Goal: Task Accomplishment & Management: Use online tool/utility

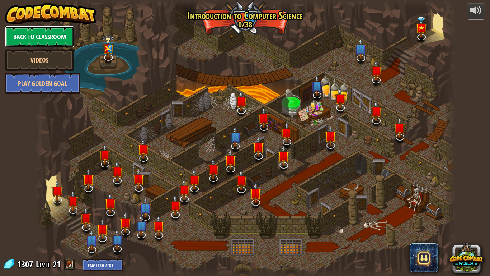
click at [56, 43] on link "Back to Classroom" at bounding box center [39, 37] width 69 height 22
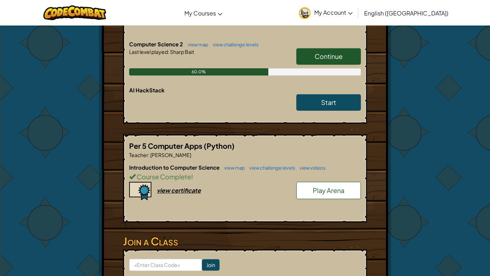
scroll to position [207, 0]
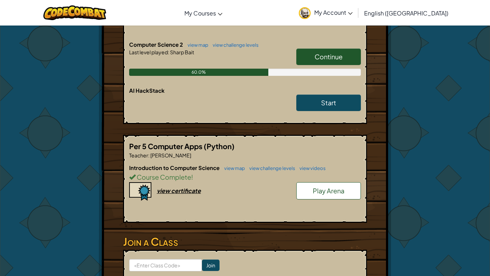
click at [316, 52] on span "Continue" at bounding box center [329, 56] width 28 height 8
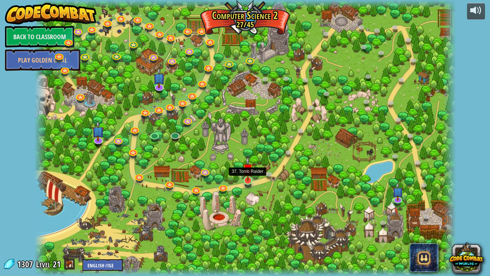
click at [248, 176] on img at bounding box center [248, 168] width 11 height 24
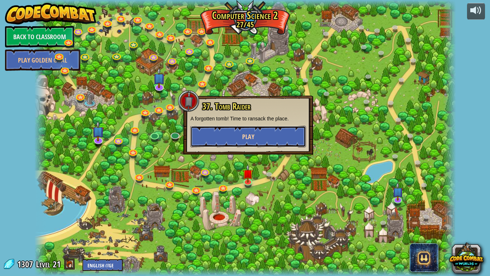
click at [272, 142] on button "Play" at bounding box center [248, 137] width 116 height 22
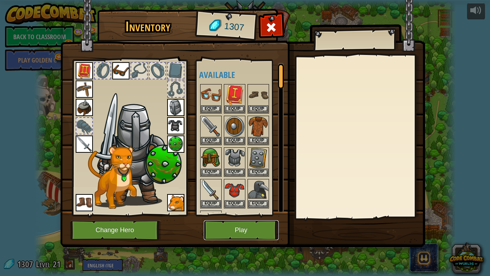
click at [220, 224] on button "Play" at bounding box center [241, 230] width 75 height 20
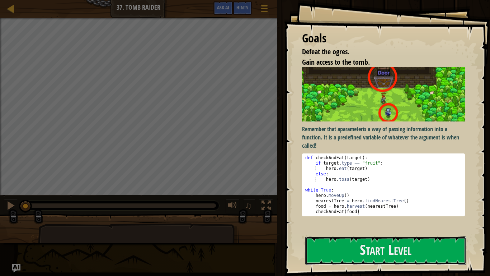
click at [362, 257] on button "Start Level" at bounding box center [385, 250] width 161 height 28
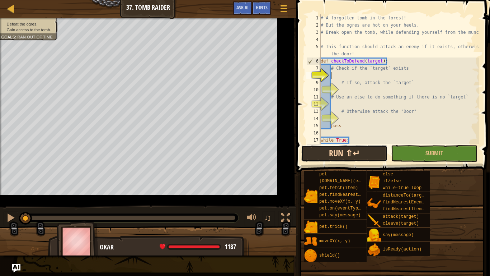
click at [368, 145] on button "Run ⇧↵" at bounding box center [344, 153] width 86 height 17
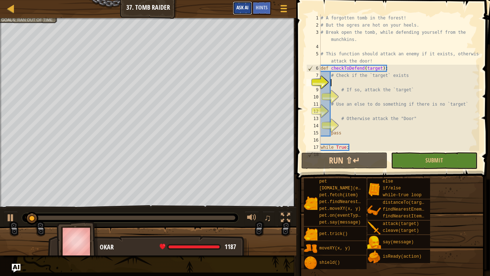
click at [251, 3] on button "Ask AI" at bounding box center [242, 7] width 19 height 13
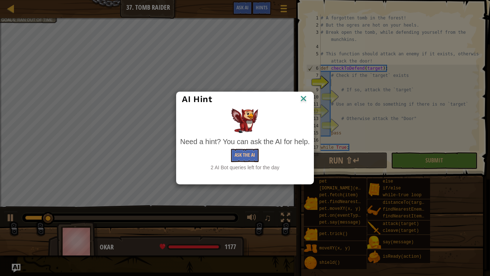
click at [240, 143] on div "Need a hint? You can ask the AI for help." at bounding box center [245, 141] width 130 height 10
click at [245, 160] on button "Ask the AI" at bounding box center [245, 155] width 28 height 13
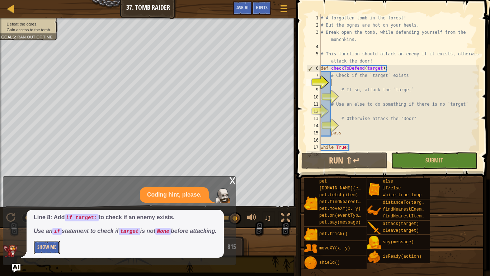
click at [39, 245] on button "Show Me" at bounding box center [47, 246] width 26 height 13
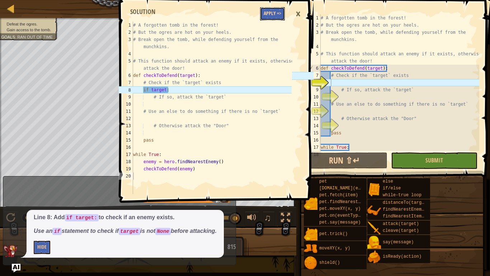
click at [277, 10] on button "Apply =>" at bounding box center [272, 13] width 25 height 13
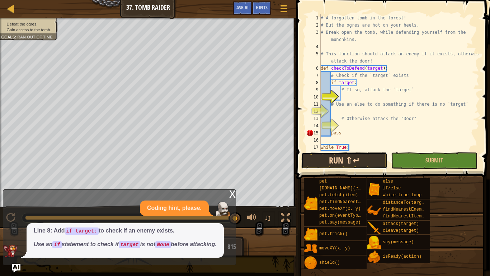
click at [329, 153] on button "Run ⇧↵" at bounding box center [344, 160] width 86 height 17
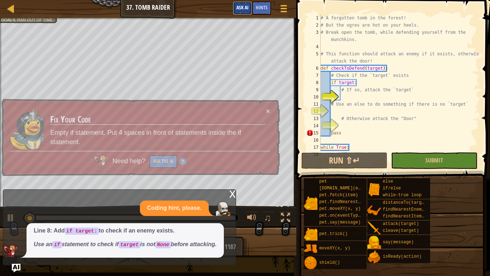
click at [246, 11] on button "Ask AI" at bounding box center [242, 7] width 19 height 13
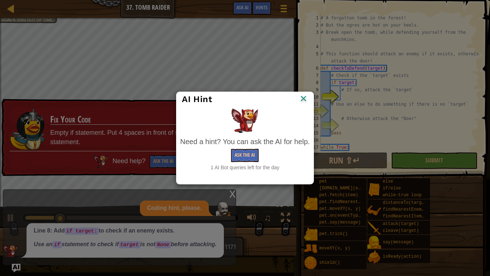
click at [233, 164] on div "1 AI Bot queries left for the day" at bounding box center [245, 167] width 130 height 7
click at [237, 157] on button "Ask the AI" at bounding box center [245, 155] width 28 height 13
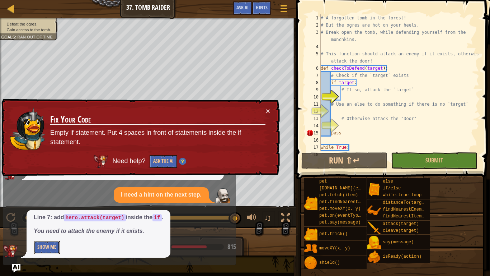
click at [56, 246] on button "Show Me" at bounding box center [47, 246] width 26 height 13
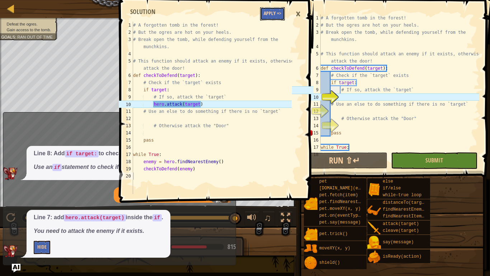
click at [270, 14] on button "Apply =>" at bounding box center [272, 13] width 25 height 13
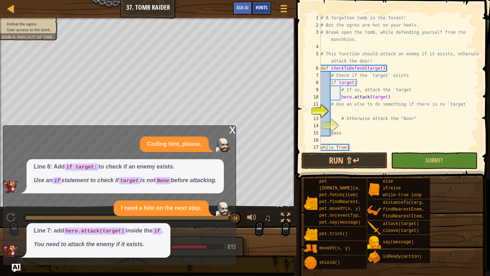
click at [266, 12] on div "Hints" at bounding box center [261, 7] width 19 height 13
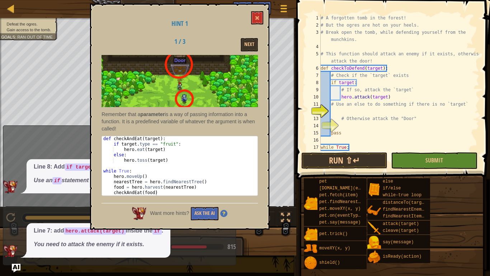
click at [259, 10] on div "Hint 1 1 / 3 Next Remember that a parameter is a way of passing information int…" at bounding box center [179, 117] width 179 height 226
click at [258, 12] on button at bounding box center [257, 17] width 12 height 13
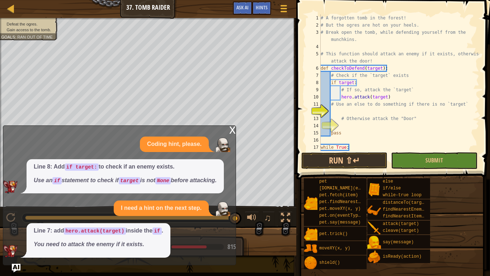
click at [232, 126] on div "x" at bounding box center [232, 129] width 6 height 7
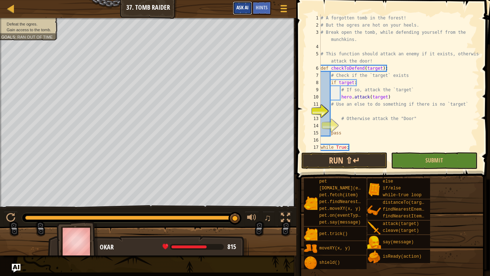
click at [237, 9] on span "Ask AI" at bounding box center [242, 7] width 12 height 7
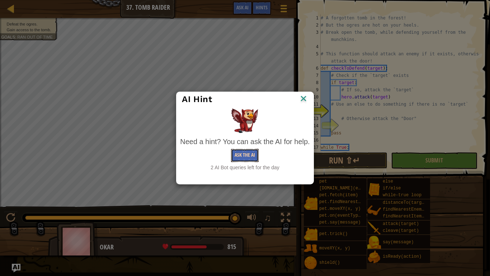
click at [242, 159] on button "Ask the AI" at bounding box center [245, 155] width 28 height 13
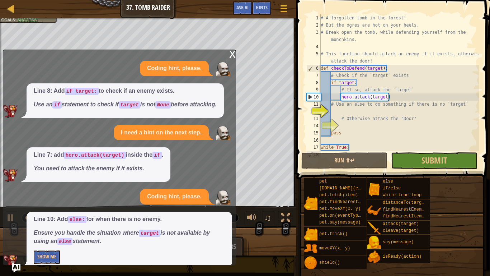
scroll to position [20, 0]
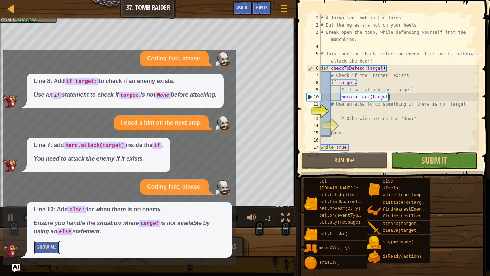
click at [48, 243] on button "Show Me" at bounding box center [47, 246] width 26 height 13
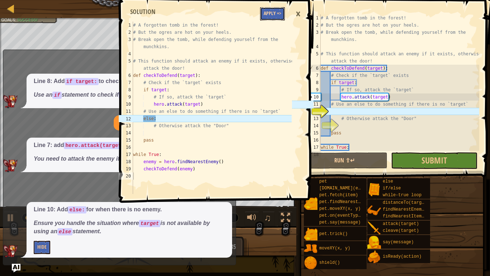
click at [281, 16] on button "Apply =>" at bounding box center [272, 13] width 25 height 13
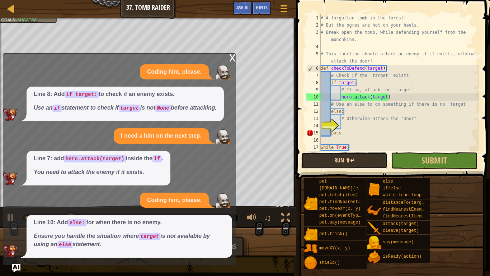
click at [361, 158] on button "Run ⇧↵" at bounding box center [344, 160] width 86 height 17
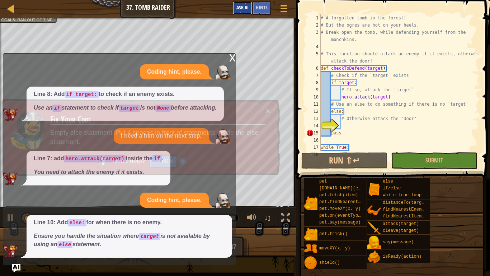
click at [248, 8] on span "Ask AI" at bounding box center [242, 7] width 12 height 7
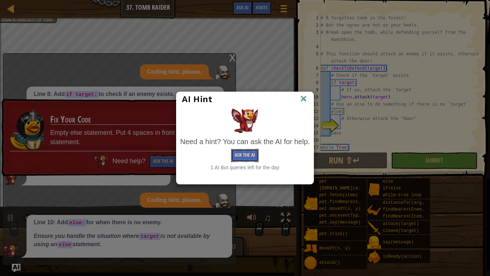
click at [246, 155] on button "Ask the AI" at bounding box center [245, 155] width 28 height 13
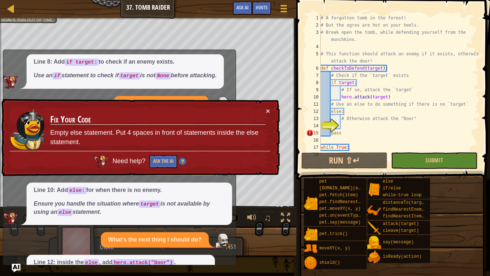
scroll to position [84, 0]
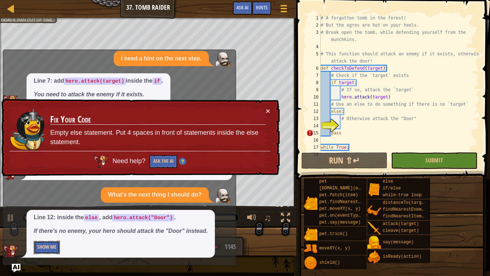
click at [34, 247] on button "Show Me" at bounding box center [47, 246] width 26 height 13
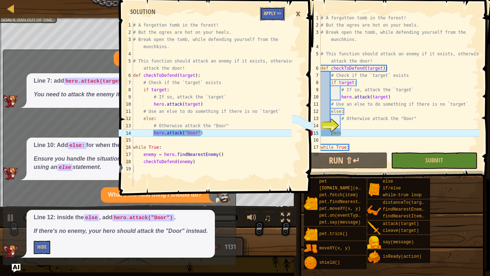
click at [266, 20] on button "Apply =>" at bounding box center [272, 13] width 25 height 13
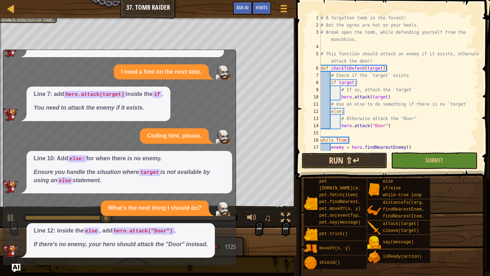
click at [319, 153] on button "Run ⇧↵" at bounding box center [344, 160] width 86 height 17
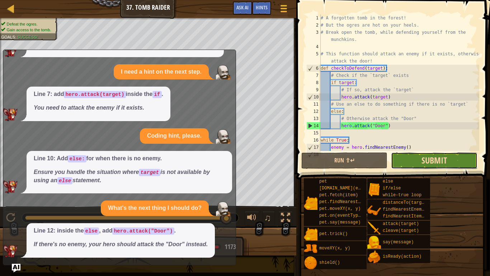
click at [439, 160] on span "Submit" at bounding box center [434, 159] width 25 height 11
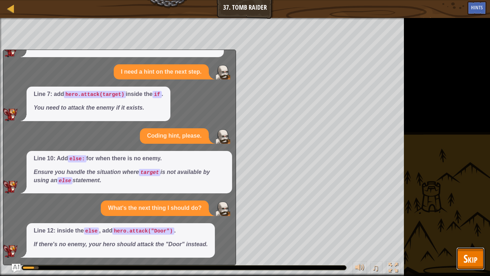
click at [471, 265] on span "Skip" at bounding box center [470, 258] width 14 height 15
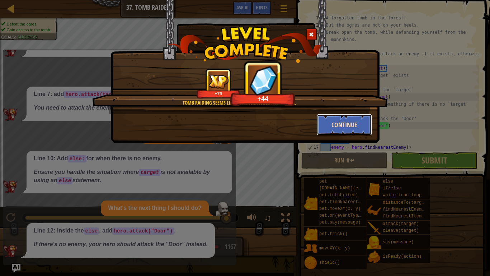
click at [352, 125] on button "Continue" at bounding box center [345, 125] width 56 height 22
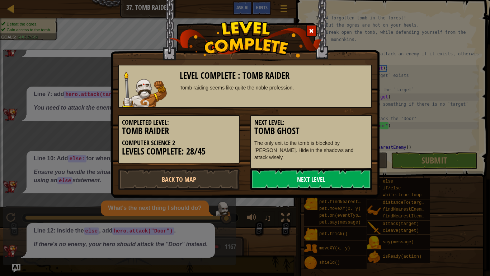
click at [276, 168] on link "Next Level" at bounding box center [311, 179] width 122 height 22
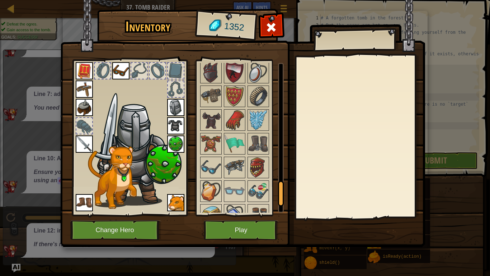
scroll to position [732, 0]
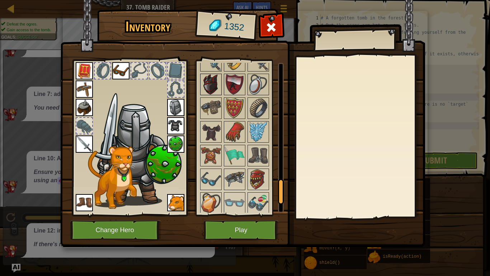
click at [203, 79] on img at bounding box center [211, 84] width 20 height 20
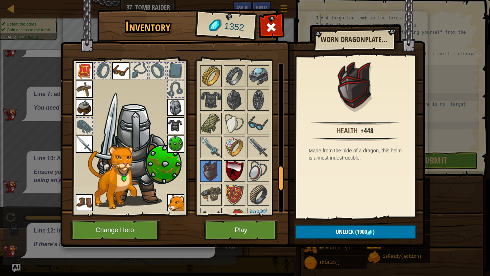
scroll to position [643, 0]
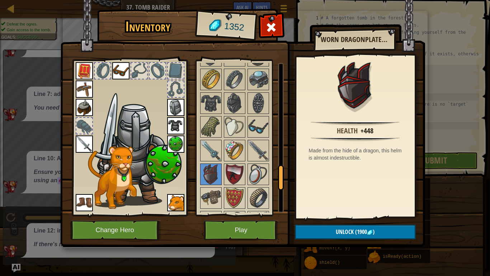
click at [176, 128] on img at bounding box center [175, 125] width 17 height 17
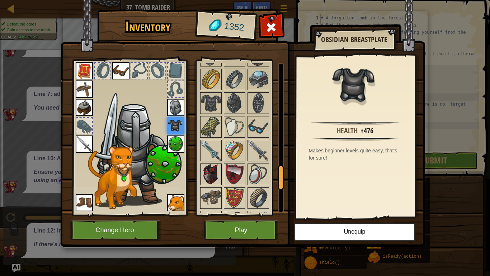
click at [215, 168] on img at bounding box center [211, 174] width 20 height 20
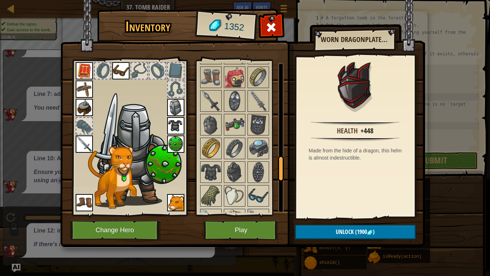
scroll to position [572, 0]
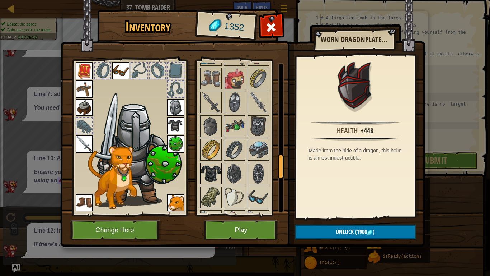
click at [214, 169] on img at bounding box center [211, 173] width 20 height 20
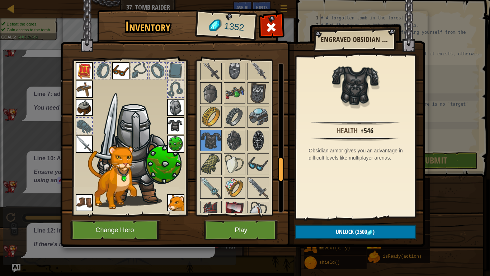
scroll to position [607, 0]
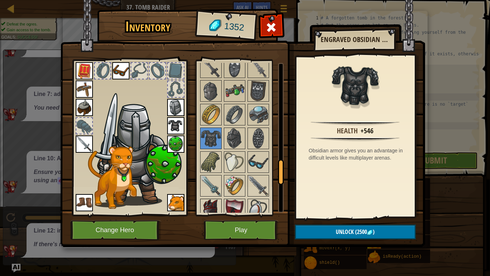
click at [206, 204] on img at bounding box center [211, 209] width 20 height 20
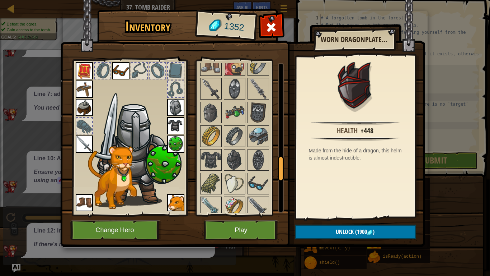
scroll to position [584, 0]
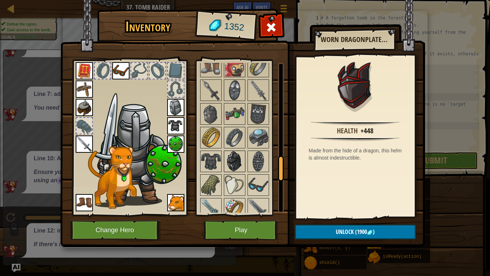
click at [230, 161] on img at bounding box center [235, 161] width 20 height 20
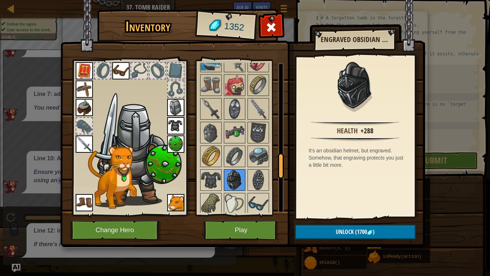
scroll to position [565, 0]
click at [216, 140] on img at bounding box center [211, 133] width 20 height 20
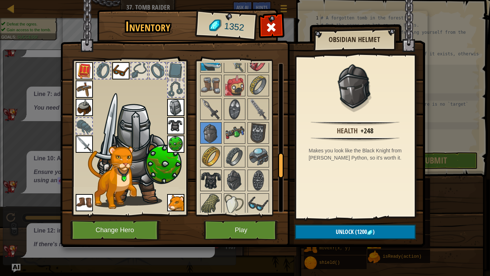
click at [209, 176] on img at bounding box center [211, 180] width 20 height 20
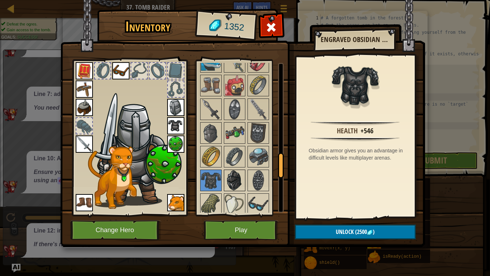
click at [234, 172] on img at bounding box center [235, 180] width 20 height 20
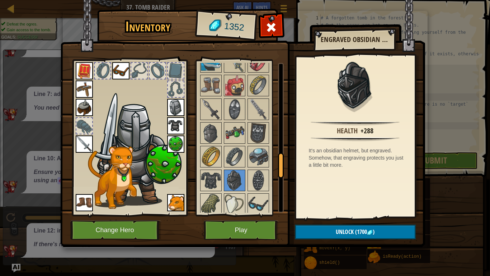
click at [175, 122] on img at bounding box center [175, 125] width 17 height 17
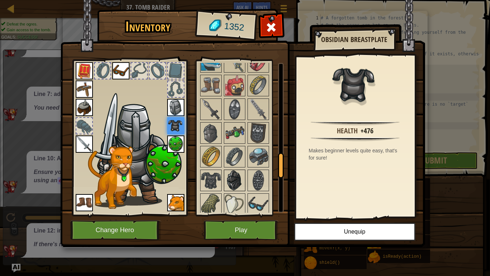
click at [234, 183] on img at bounding box center [235, 180] width 20 height 20
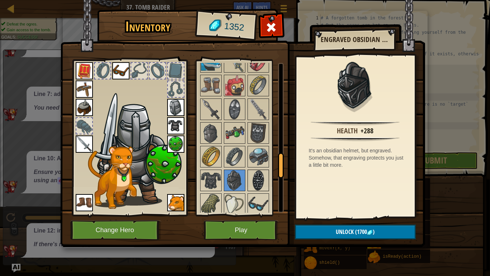
click at [260, 186] on img at bounding box center [258, 180] width 20 height 20
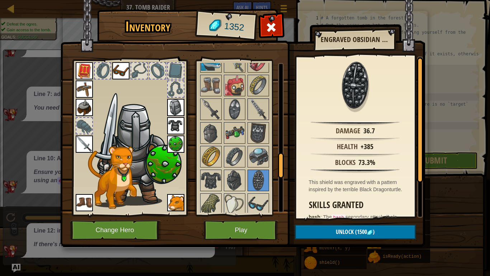
click at [257, 99] on img at bounding box center [258, 109] width 20 height 20
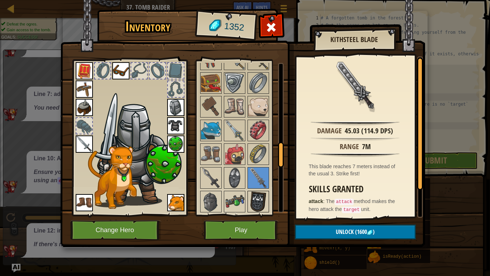
scroll to position [493, 0]
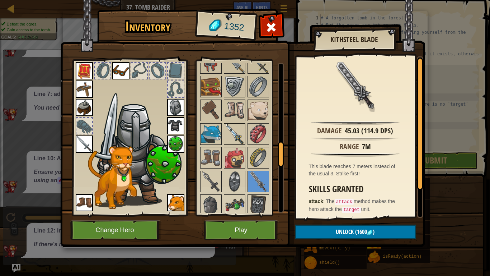
click at [242, 132] on img at bounding box center [235, 134] width 20 height 20
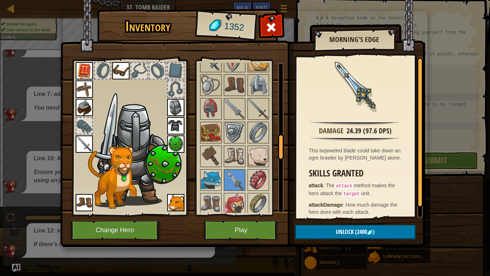
scroll to position [15, 0]
click at [245, 126] on div at bounding box center [241, 215] width 85 height 710
click at [238, 125] on img at bounding box center [235, 132] width 20 height 20
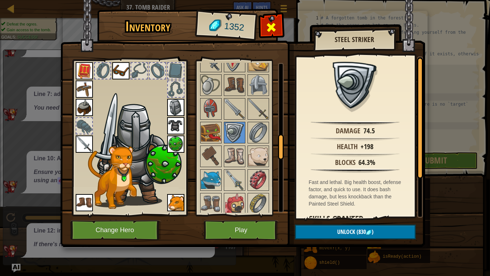
click at [267, 34] on div at bounding box center [271, 29] width 23 height 23
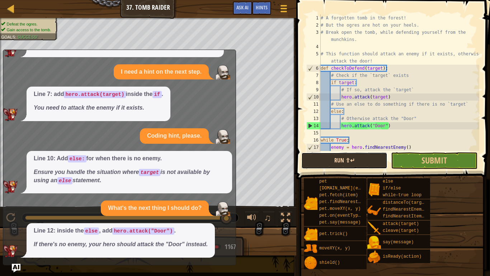
click at [333, 157] on button "Run ⇧↵" at bounding box center [344, 160] width 86 height 17
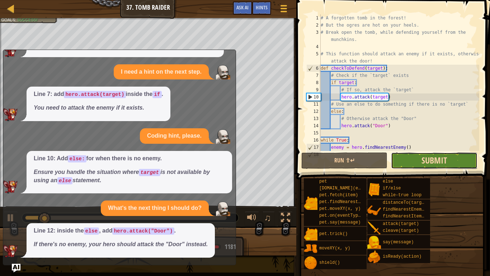
click at [432, 163] on span "Submit" at bounding box center [434, 159] width 25 height 11
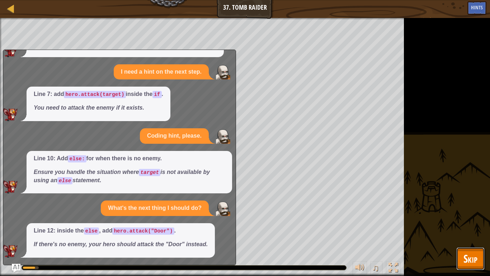
click at [467, 249] on button "Skip" at bounding box center [470, 258] width 28 height 23
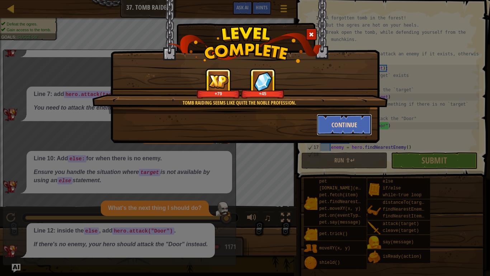
click at [357, 128] on button "Continue" at bounding box center [345, 125] width 56 height 22
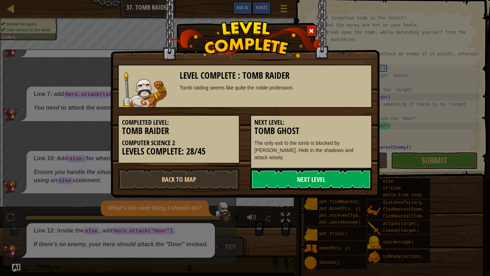
click at [300, 168] on link "Next Level" at bounding box center [311, 179] width 122 height 22
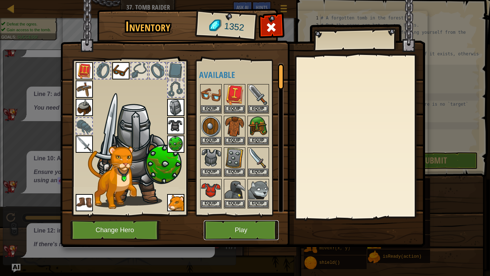
click at [224, 231] on button "Play" at bounding box center [241, 230] width 75 height 20
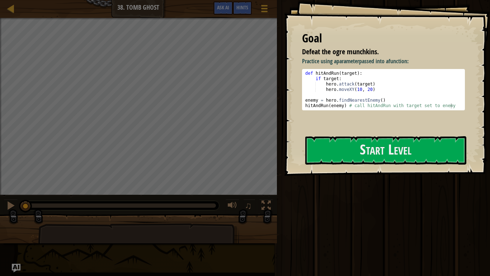
click at [316, 171] on div "Goal Defeat the ogre munchkins. Practice using a parameter passed into a functi…" at bounding box center [387, 87] width 206 height 175
click at [315, 166] on div "Goal Defeat the ogre munchkins. Practice using a parameter passed into a functi…" at bounding box center [387, 87] width 206 height 175
click at [307, 155] on button "Start Level" at bounding box center [385, 150] width 161 height 28
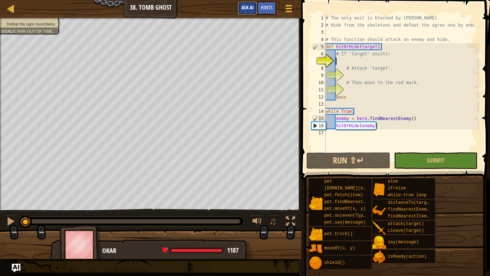
click at [248, 13] on button "Ask AI" at bounding box center [247, 7] width 19 height 13
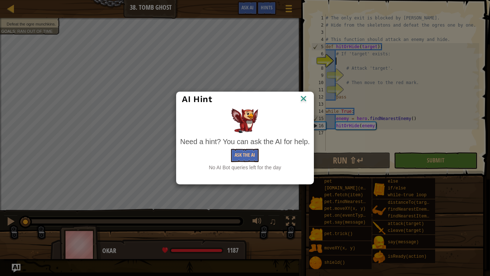
click at [310, 97] on div "AI Hint" at bounding box center [245, 99] width 137 height 15
click at [307, 99] on img at bounding box center [303, 99] width 9 height 11
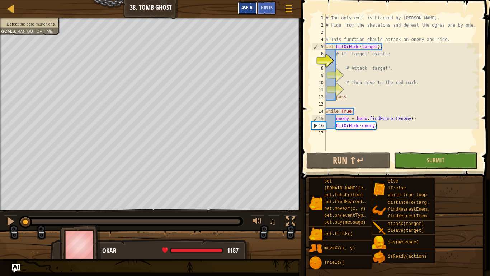
click at [256, 6] on button "Ask AI" at bounding box center [247, 7] width 19 height 13
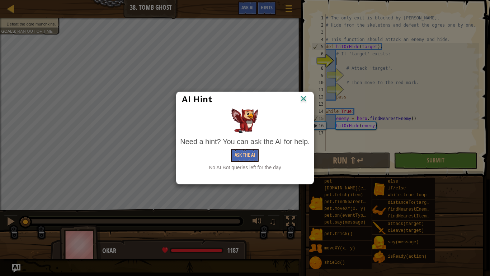
click at [300, 95] on img at bounding box center [303, 99] width 9 height 11
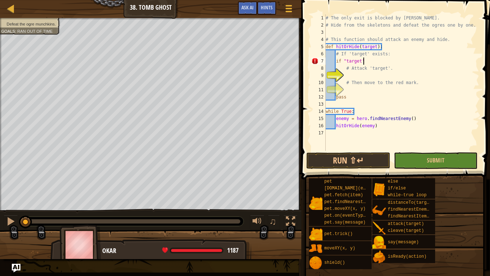
scroll to position [3, 5]
click at [347, 61] on div "# The only exit is blocked by [PERSON_NAME]. # Hide from the skeletons and defe…" at bounding box center [401, 89] width 155 height 151
click at [367, 64] on div "# The only exit is blocked by [PERSON_NAME]. # Hide from the skeletons and defe…" at bounding box center [401, 89] width 155 height 151
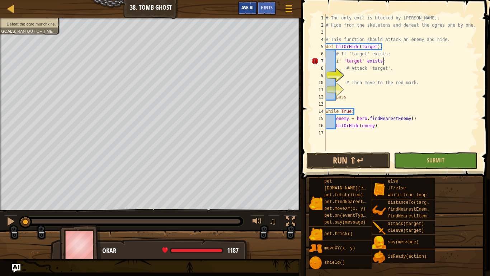
type textarea "if 'target' exists:"
click at [251, 10] on span "Ask AI" at bounding box center [247, 7] width 12 height 7
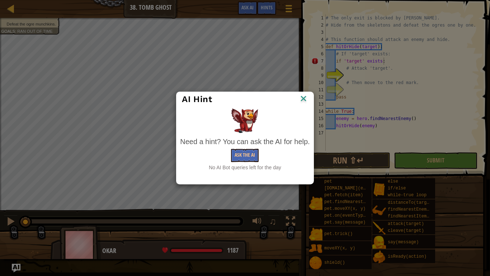
click at [300, 98] on img at bounding box center [303, 99] width 9 height 11
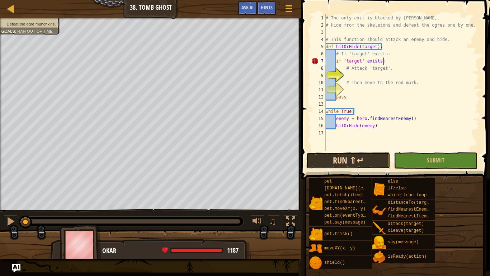
click at [370, 162] on button "Run ⇧↵" at bounding box center [348, 160] width 84 height 17
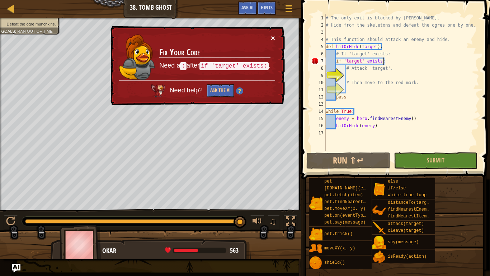
click at [271, 34] on button "×" at bounding box center [273, 38] width 4 height 8
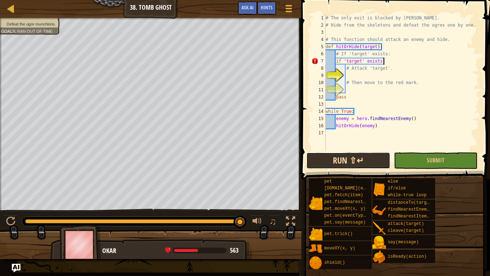
click at [333, 162] on button "Run ⇧↵" at bounding box center [348, 160] width 84 height 17
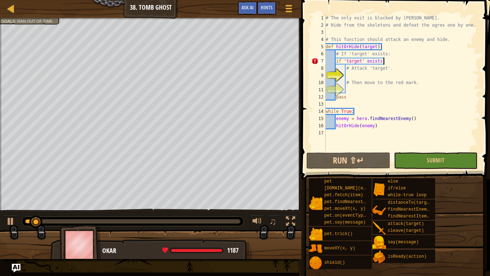
click at [353, 75] on div "# The only exit is blocked by [PERSON_NAME]. # Hide from the skeletons and defe…" at bounding box center [401, 89] width 155 height 151
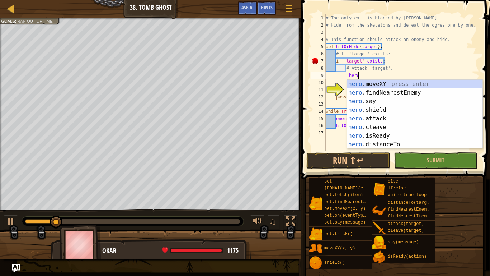
scroll to position [3, 4]
click at [381, 117] on div "hero .moveXY press enter hero .findNearestEnemy press enter hero .say press ent…" at bounding box center [415, 123] width 136 height 86
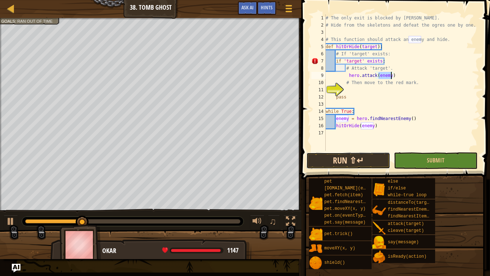
click at [349, 155] on button "Run ⇧↵" at bounding box center [348, 160] width 84 height 17
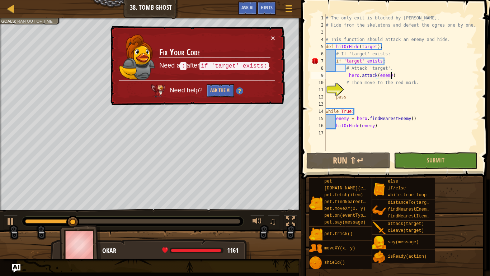
type textarea "# Attack 'target'."
